Goal: Ask a question

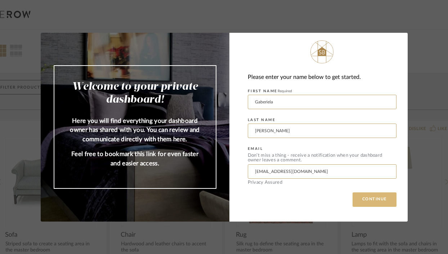
click at [369, 198] on button "CONTINUE" at bounding box center [374, 199] width 44 height 14
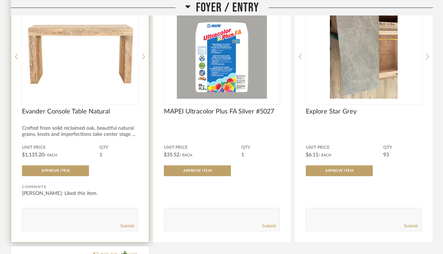
scroll to position [158, 0]
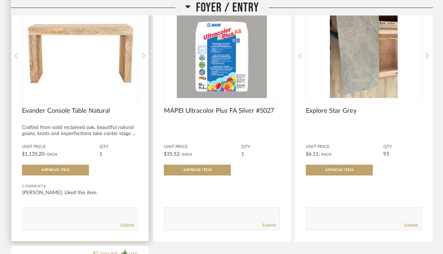
click at [60, 107] on div "Evander Console Table Natural" at bounding box center [80, 115] width 116 height 16
click at [98, 49] on img "0" at bounding box center [80, 53] width 116 height 90
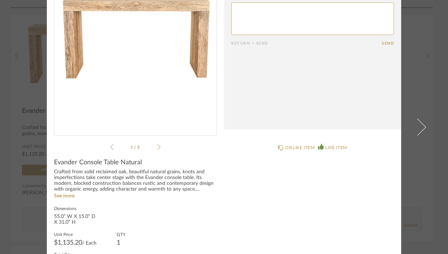
scroll to position [125, 0]
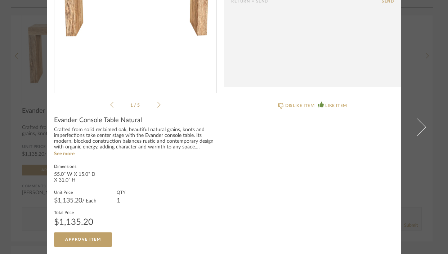
click at [441, 27] on div "× 1 / 5 Date [DATE] [PERSON_NAME] 9:42 AM Liked this item. Return = Send Send E…" at bounding box center [224, 127] width 448 height 254
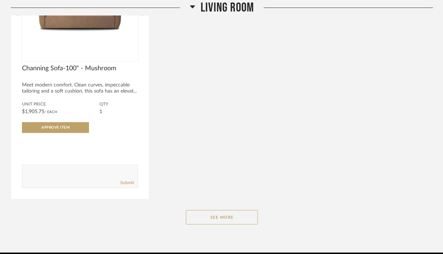
scroll to position [1001, 0]
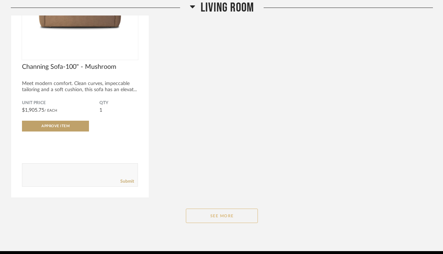
click at [222, 208] on button "See More" at bounding box center [222, 215] width 72 height 14
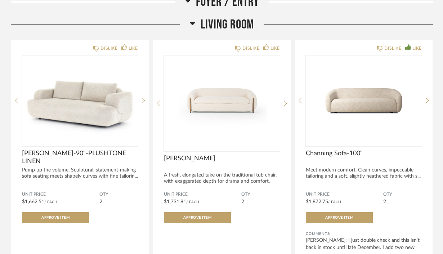
scroll to position [658, 0]
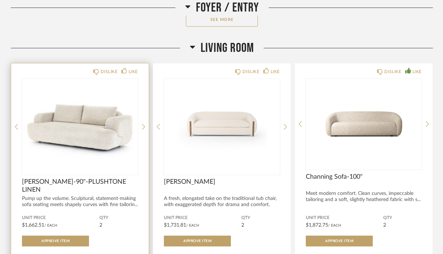
scroll to position [629, 0]
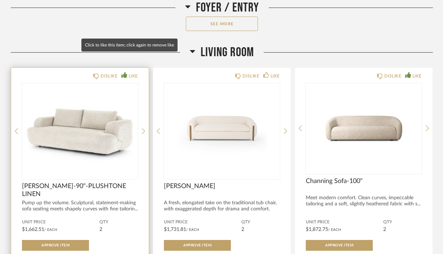
click at [135, 72] on div "LIKE" at bounding box center [132, 75] width 9 height 7
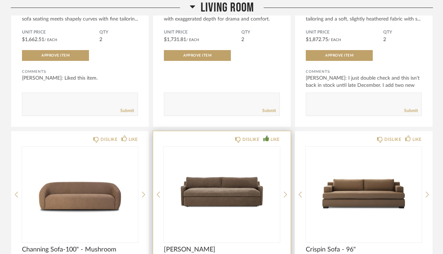
scroll to position [820, 0]
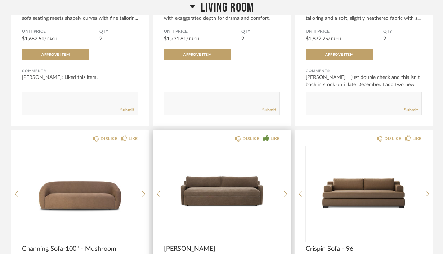
click at [238, 171] on img "0" at bounding box center [222, 191] width 116 height 90
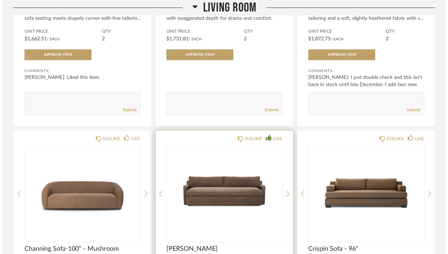
scroll to position [0, 0]
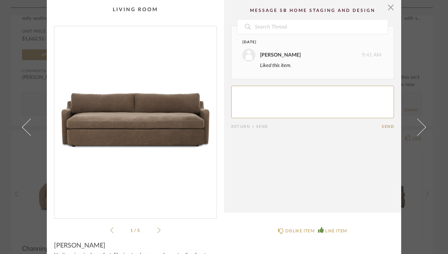
click at [154, 227] on li "1 / 5" at bounding box center [135, 230] width 44 height 9
click at [154, 228] on li "1 / 5" at bounding box center [135, 230] width 44 height 9
click at [159, 229] on div "1 / 5" at bounding box center [135, 130] width 163 height 208
click at [157, 230] on icon at bounding box center [158, 230] width 3 height 6
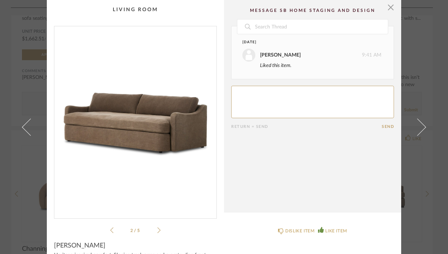
click at [157, 230] on icon at bounding box center [158, 230] width 3 height 6
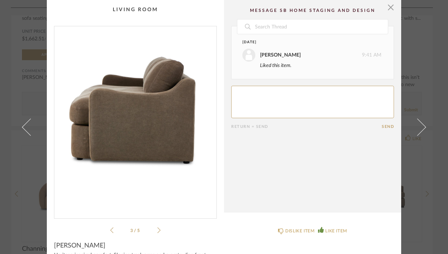
click at [157, 230] on icon at bounding box center [158, 230] width 3 height 6
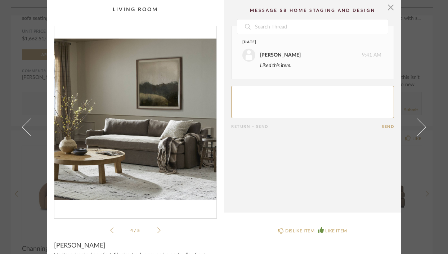
click at [157, 230] on icon at bounding box center [158, 230] width 3 height 6
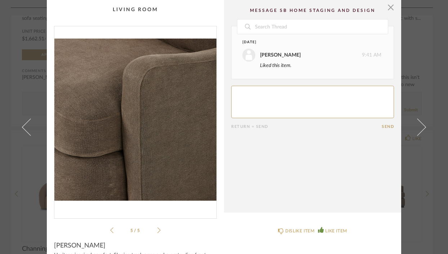
click at [157, 230] on icon at bounding box center [158, 230] width 3 height 6
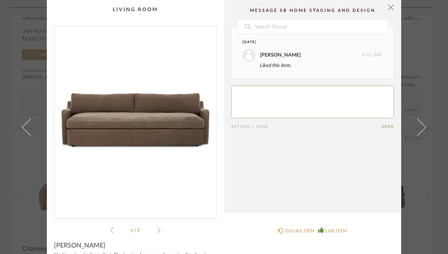
click at [157, 230] on icon at bounding box center [158, 230] width 3 height 6
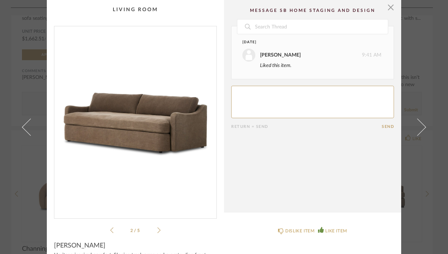
click at [157, 230] on icon at bounding box center [158, 230] width 3 height 6
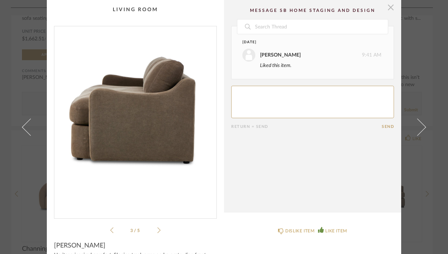
click at [386, 9] on span "button" at bounding box center [390, 7] width 14 height 14
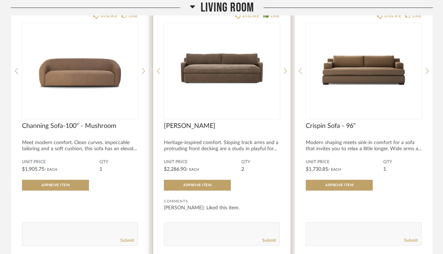
scroll to position [943, 0]
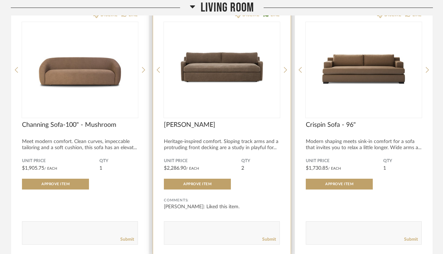
click at [189, 227] on div "DISLIKE LIKE [PERSON_NAME] Sofa Heritage-inspired comfort. Sloping track arms a…" at bounding box center [221, 130] width 137 height 249
click at [191, 225] on textarea at bounding box center [221, 230] width 115 height 10
type textarea "Does this come in white-ish"
click at [271, 236] on link "Submit" at bounding box center [269, 239] width 14 height 6
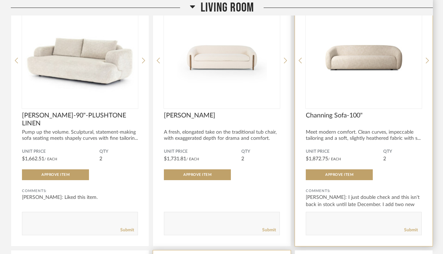
scroll to position [696, 0]
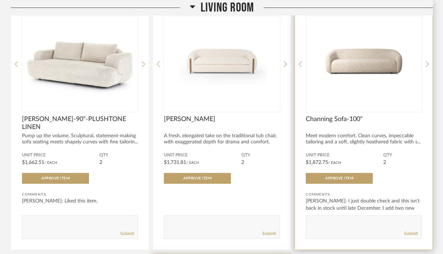
click at [415, 191] on div "Comments:" at bounding box center [363, 194] width 116 height 7
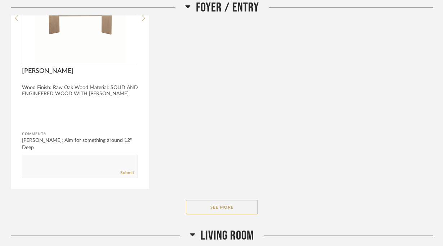
scroll to position [447, 0]
click at [221, 199] on button "See More" at bounding box center [222, 206] width 72 height 14
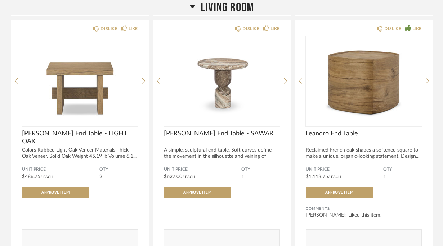
scroll to position [3158, 0]
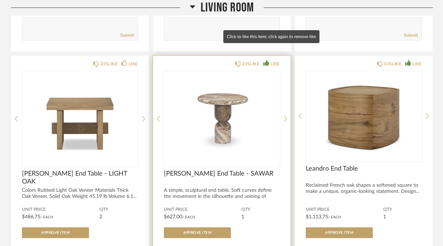
click at [273, 60] on div "LIKE" at bounding box center [274, 63] width 9 height 7
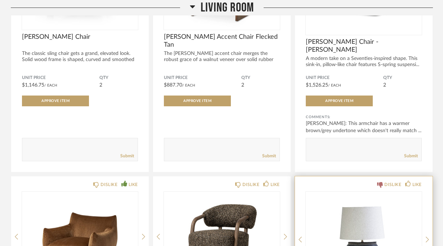
scroll to position [4432, 0]
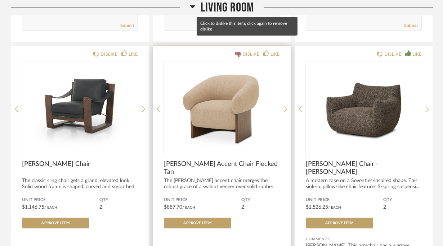
click at [250, 51] on div "DISLIKE" at bounding box center [250, 54] width 17 height 7
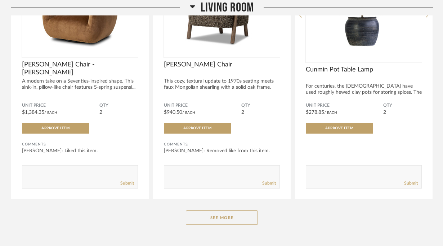
scroll to position [4808, 0]
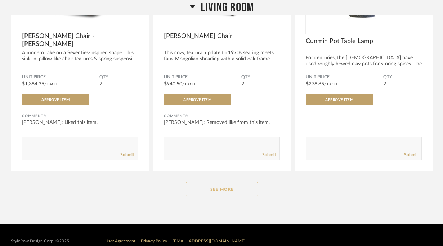
click at [205, 182] on button "See More" at bounding box center [222, 189] width 72 height 14
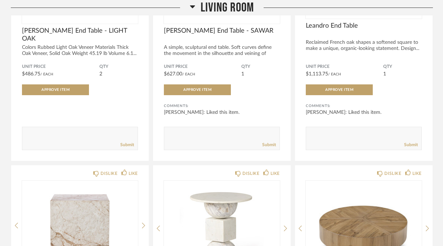
scroll to position [3069, 0]
